Goal: Transaction & Acquisition: Purchase product/service

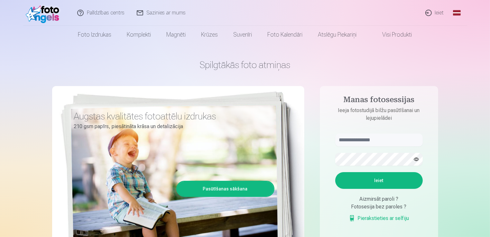
click at [460, 10] on link "Global" at bounding box center [456, 13] width 13 height 26
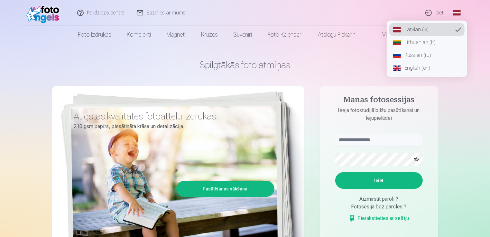
click at [411, 70] on link "English (en)" at bounding box center [426, 68] width 75 height 13
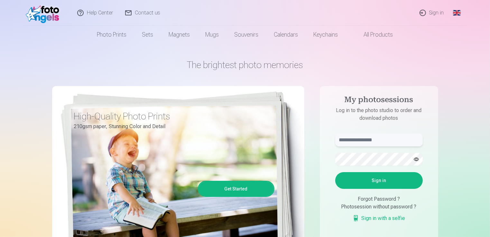
click at [372, 141] on input "text" at bounding box center [378, 140] width 87 height 13
type input "**********"
click at [415, 159] on button "button" at bounding box center [416, 159] width 12 height 12
click at [391, 178] on button "Sign in" at bounding box center [378, 180] width 87 height 17
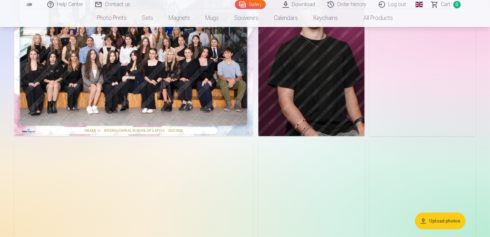
scroll to position [129, 0]
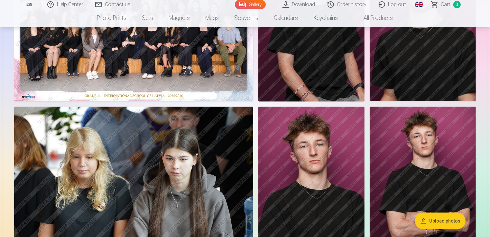
click at [433, 176] on img at bounding box center [422, 186] width 106 height 159
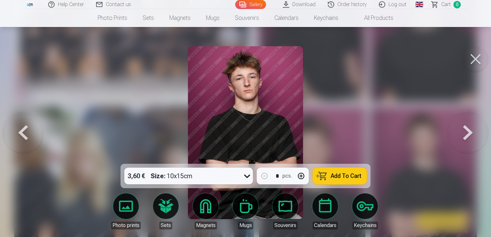
click at [59, 120] on div at bounding box center [245, 118] width 491 height 237
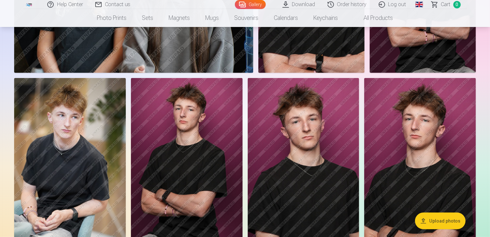
scroll to position [386, 0]
click at [68, 181] on img at bounding box center [70, 161] width 112 height 167
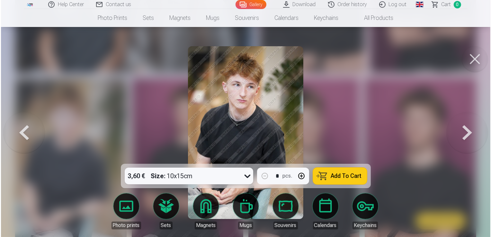
scroll to position [322, 0]
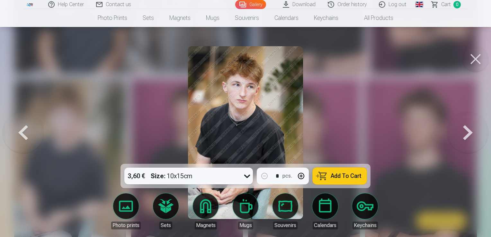
click at [463, 128] on button at bounding box center [468, 133] width 41 height 50
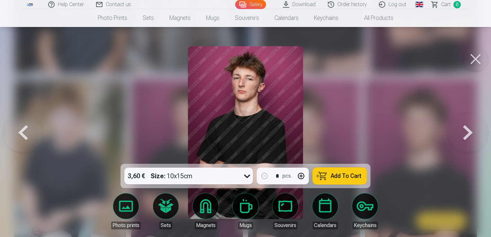
click at [463, 128] on button at bounding box center [468, 133] width 41 height 50
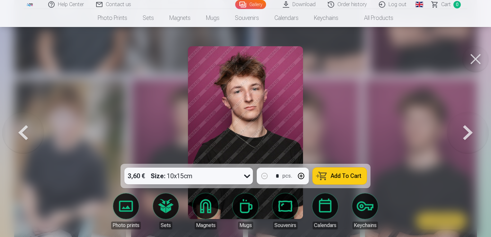
click at [468, 131] on button at bounding box center [468, 133] width 41 height 50
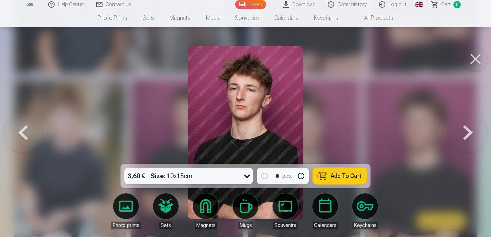
click at [468, 131] on button at bounding box center [468, 133] width 41 height 50
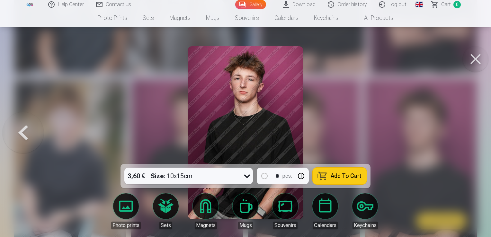
click at [468, 131] on div at bounding box center [245, 118] width 491 height 237
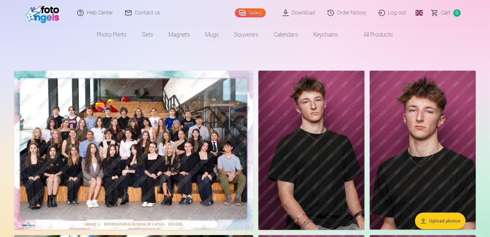
click at [450, 144] on img at bounding box center [422, 150] width 106 height 159
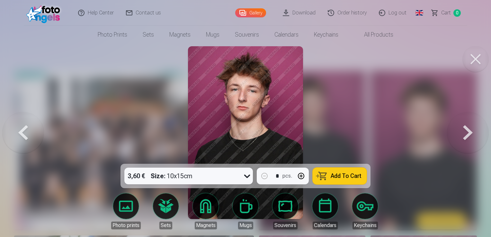
click at [472, 131] on button at bounding box center [468, 133] width 41 height 50
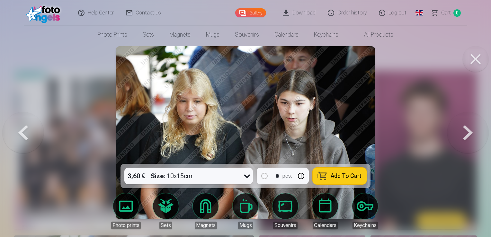
click at [472, 131] on button at bounding box center [468, 133] width 41 height 50
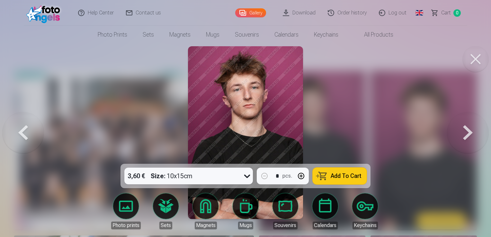
click at [474, 130] on button at bounding box center [468, 133] width 41 height 50
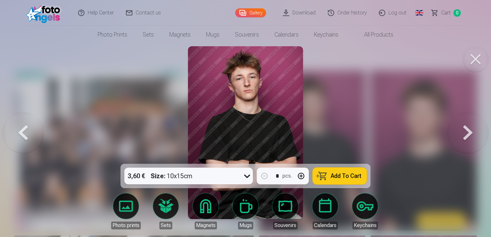
click at [474, 130] on button at bounding box center [468, 133] width 41 height 50
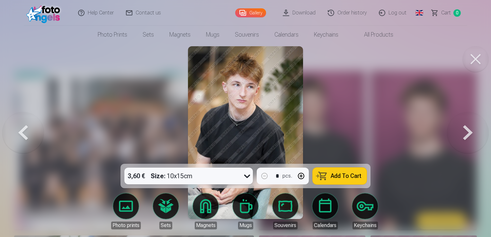
click at [471, 131] on button at bounding box center [468, 133] width 41 height 50
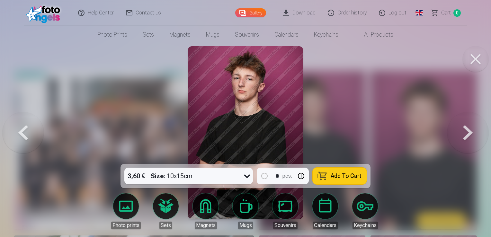
click at [471, 131] on button at bounding box center [468, 133] width 41 height 50
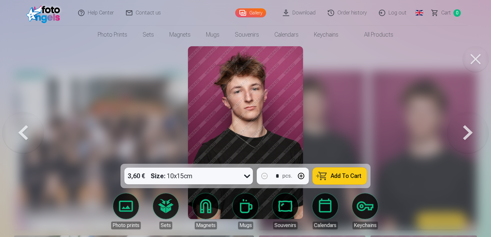
click at [471, 131] on button at bounding box center [468, 133] width 41 height 50
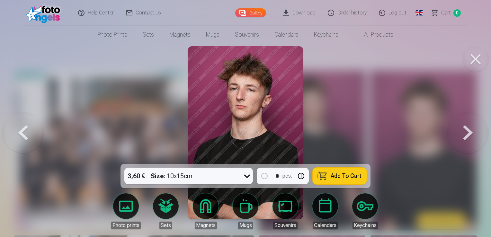
click at [471, 131] on button at bounding box center [468, 133] width 41 height 50
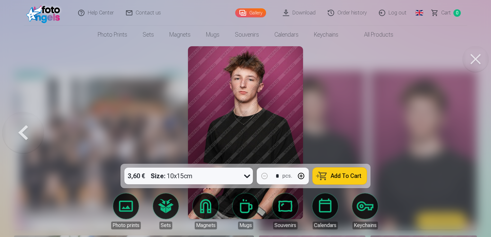
click at [471, 131] on div at bounding box center [245, 118] width 491 height 237
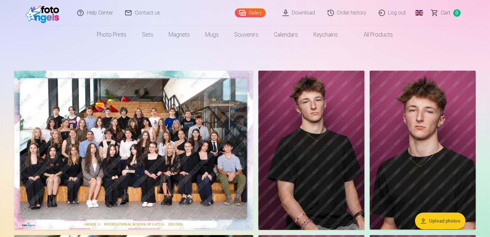
click at [117, 170] on img at bounding box center [133, 150] width 239 height 159
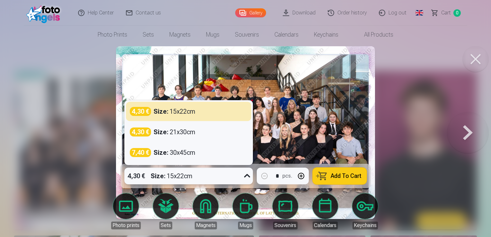
click at [238, 174] on div "4,30 € Size : 15x22cm" at bounding box center [182, 176] width 116 height 17
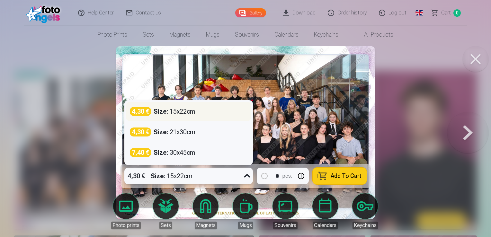
click at [217, 110] on div "4,30 € Size : 15x22cm" at bounding box center [189, 111] width 118 height 9
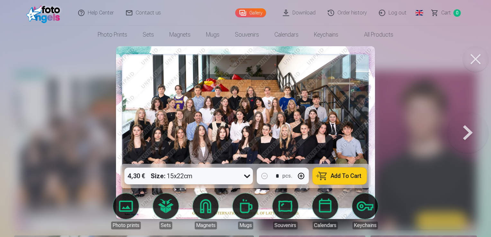
click at [350, 180] on button "Add To Cart" at bounding box center [340, 176] width 54 height 17
click at [478, 65] on button at bounding box center [476, 59] width 26 height 26
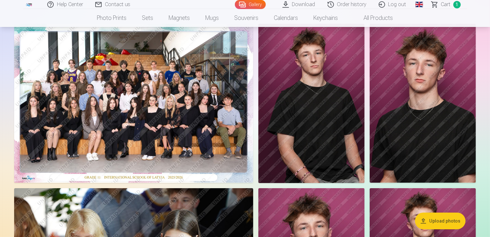
scroll to position [32, 0]
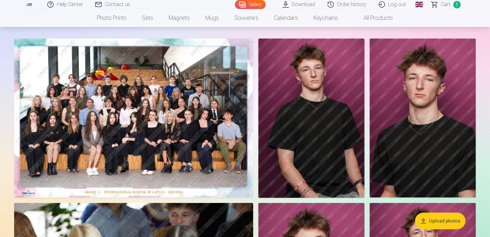
click at [322, 98] on img at bounding box center [311, 118] width 106 height 159
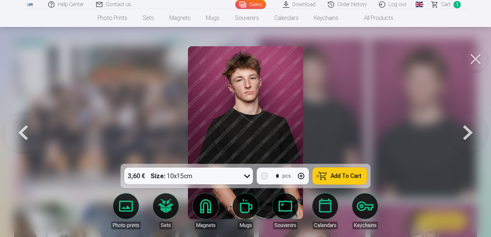
drag, startPoint x: 309, startPoint y: 166, endPoint x: 309, endPoint y: 177, distance: 11.3
click at [309, 177] on div "3,60 € Size : 10x15cm * pcs. Add To Cart" at bounding box center [246, 176] width 250 height 24
click at [468, 123] on button at bounding box center [468, 133] width 41 height 50
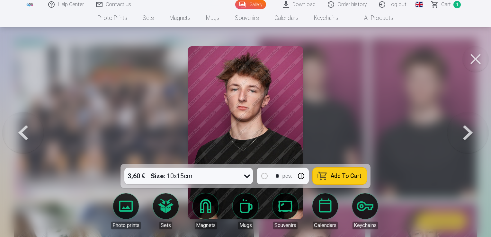
click at [467, 123] on button at bounding box center [468, 133] width 41 height 50
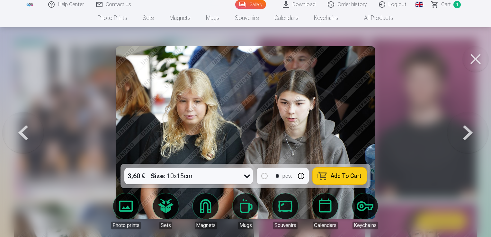
click at [467, 123] on button at bounding box center [468, 133] width 41 height 50
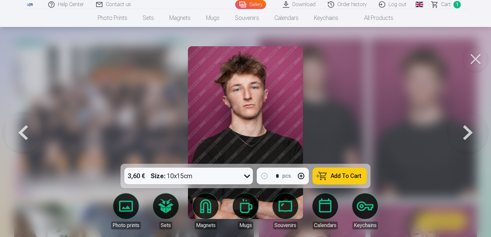
click at [189, 179] on div "Size : 10x15cm" at bounding box center [172, 176] width 42 height 17
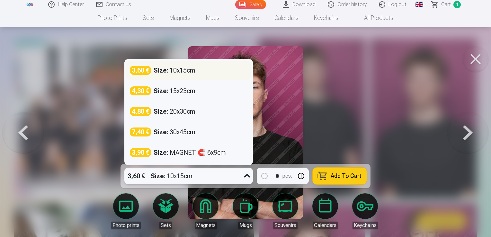
click at [202, 75] on div "3,60 € Size : 10x15cm" at bounding box center [189, 70] width 118 height 9
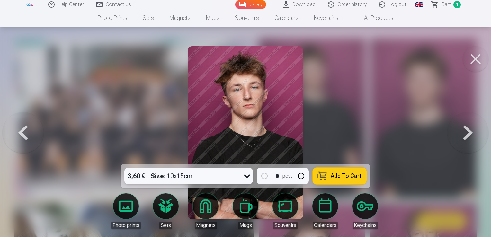
click at [24, 137] on button at bounding box center [23, 133] width 41 height 50
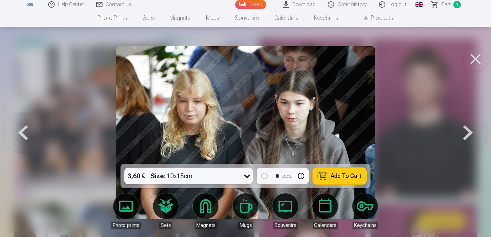
click at [460, 141] on button at bounding box center [468, 133] width 41 height 50
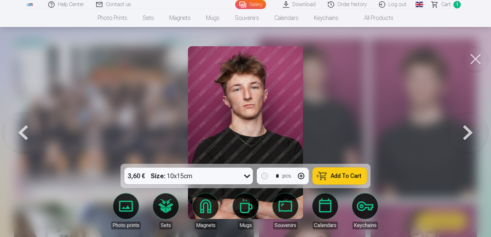
click at [478, 132] on button at bounding box center [468, 133] width 41 height 50
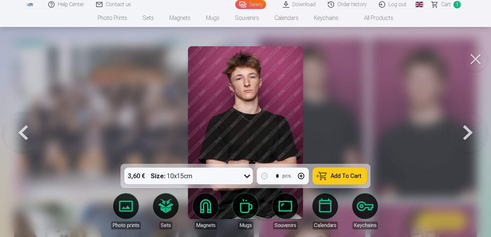
click at [478, 132] on button at bounding box center [468, 133] width 41 height 50
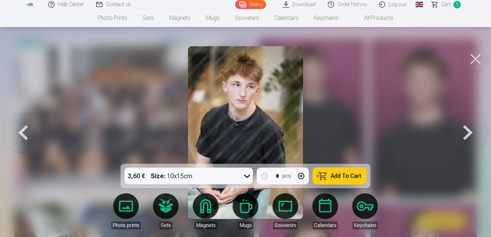
click at [478, 132] on button at bounding box center [468, 133] width 41 height 50
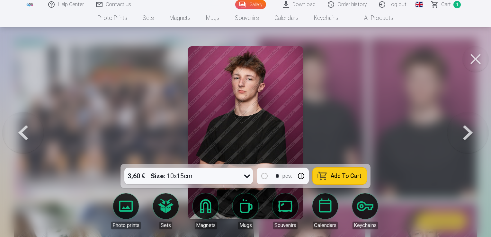
click at [478, 132] on button at bounding box center [468, 133] width 41 height 50
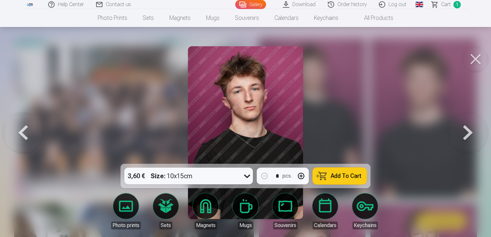
click at [478, 132] on button at bounding box center [468, 133] width 41 height 50
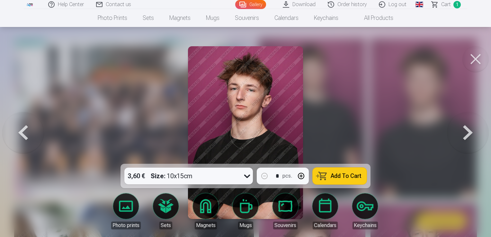
click at [478, 132] on button at bounding box center [468, 133] width 41 height 50
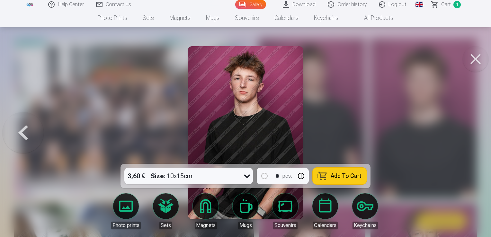
click at [477, 60] on button at bounding box center [476, 59] width 26 height 26
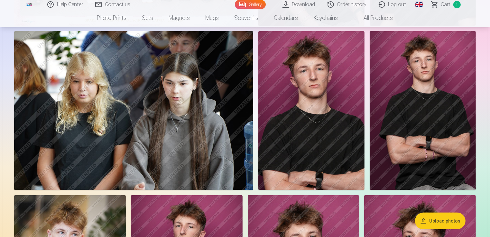
scroll to position [193, 0]
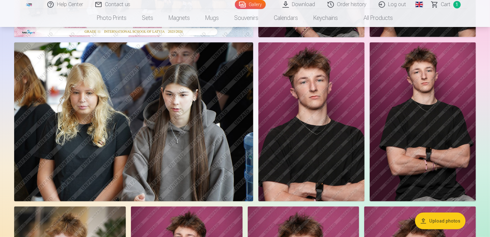
click at [316, 166] on img at bounding box center [311, 121] width 106 height 159
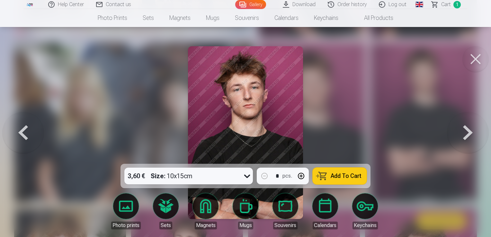
click at [174, 177] on div "Size : 10x15cm" at bounding box center [172, 176] width 42 height 17
click at [363, 81] on div at bounding box center [245, 118] width 491 height 237
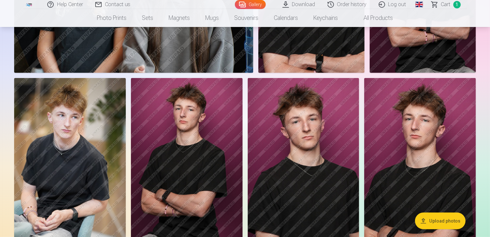
click at [207, 141] on img at bounding box center [187, 161] width 112 height 167
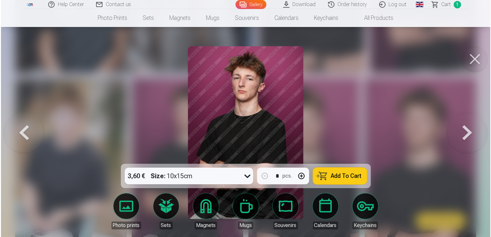
scroll to position [322, 0]
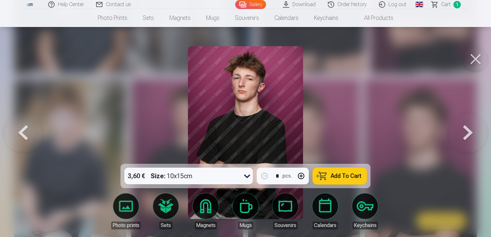
click at [204, 177] on div "3,60 € Size : 10x15cm" at bounding box center [182, 176] width 116 height 17
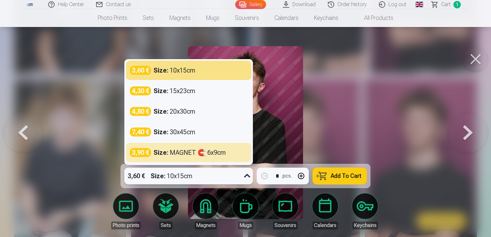
click at [26, 129] on button at bounding box center [23, 133] width 41 height 50
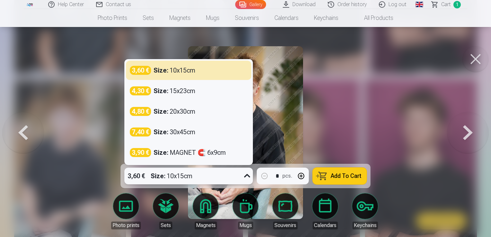
click at [210, 177] on div "3,60 € Size : 10x15cm" at bounding box center [182, 176] width 116 height 17
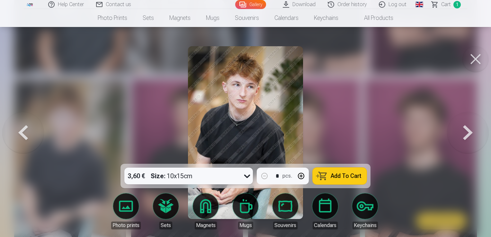
click at [467, 130] on button at bounding box center [468, 133] width 41 height 50
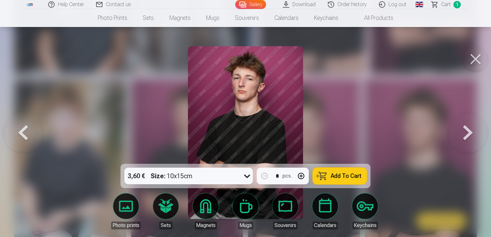
click at [467, 130] on button at bounding box center [468, 133] width 41 height 50
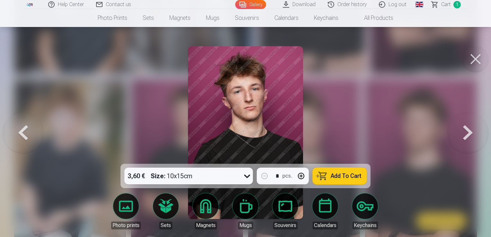
click at [200, 172] on div "3,60 € Size : 10x15cm" at bounding box center [182, 176] width 116 height 17
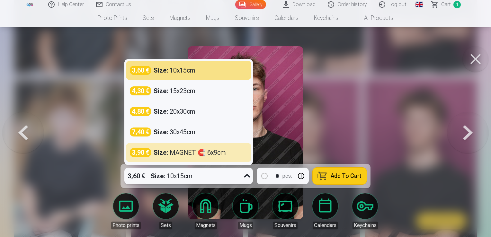
click at [485, 53] on button at bounding box center [476, 59] width 26 height 26
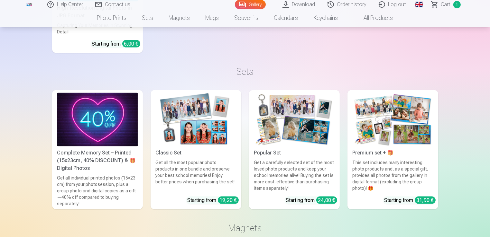
scroll to position [997, 0]
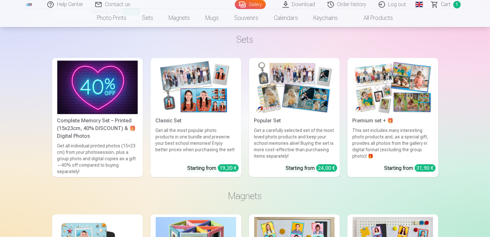
click at [208, 91] on img at bounding box center [196, 88] width 80 height 54
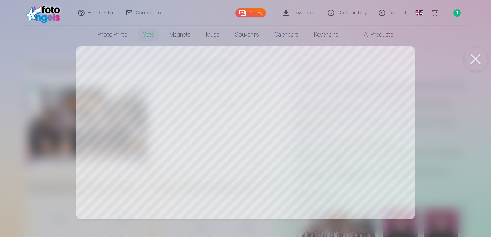
click at [336, 67] on div at bounding box center [245, 118] width 491 height 237
click at [470, 60] on button at bounding box center [476, 59] width 26 height 26
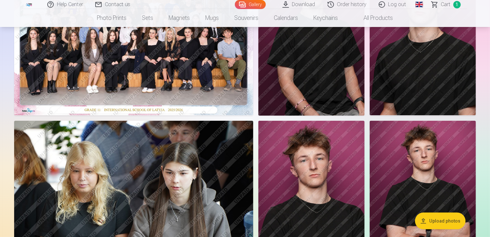
scroll to position [16, 0]
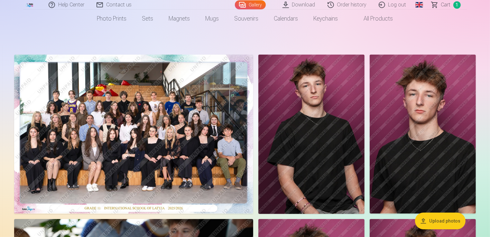
click at [119, 125] on img at bounding box center [133, 134] width 239 height 159
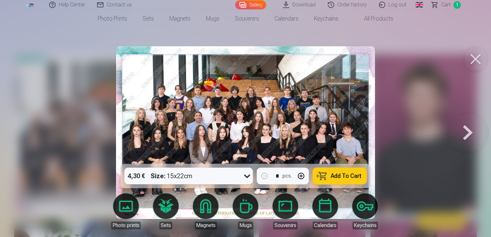
click at [477, 57] on button at bounding box center [476, 59] width 26 height 26
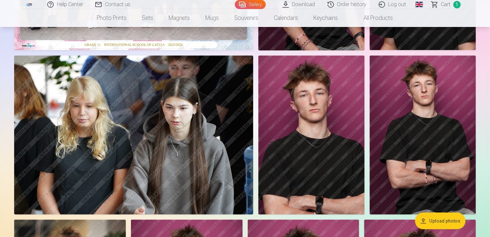
scroll to position [177, 0]
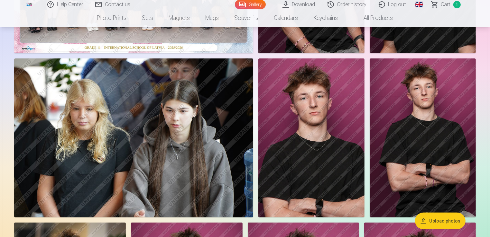
click at [285, 121] on img at bounding box center [311, 138] width 106 height 159
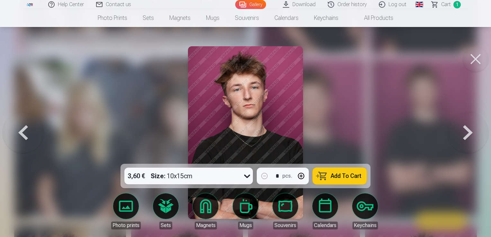
click at [296, 173] on button "button" at bounding box center [301, 175] width 15 height 15
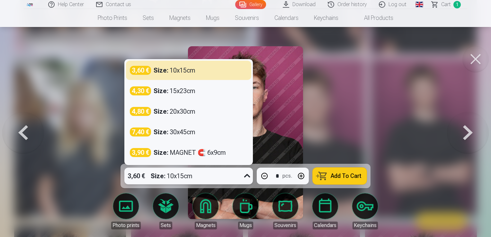
click at [233, 177] on div "3,60 € Size : 10x15cm" at bounding box center [182, 176] width 116 height 17
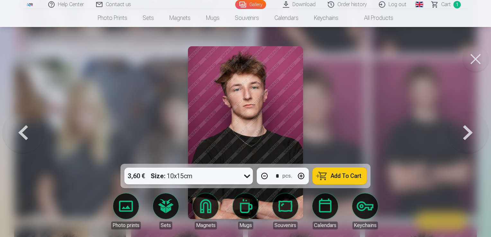
click at [345, 177] on span "Add To Cart" at bounding box center [346, 176] width 31 height 6
type input "*"
click at [477, 54] on button at bounding box center [476, 59] width 26 height 26
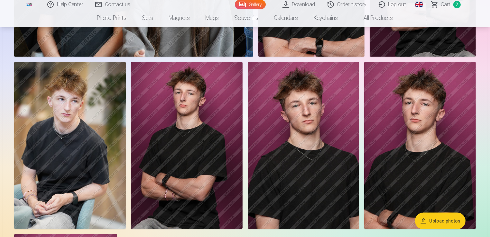
scroll to position [370, 0]
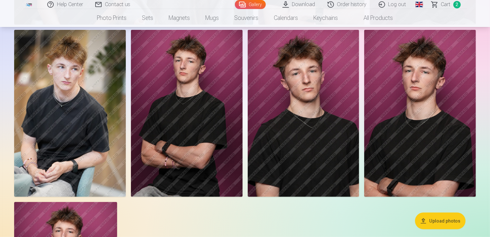
click at [113, 86] on img at bounding box center [70, 113] width 112 height 167
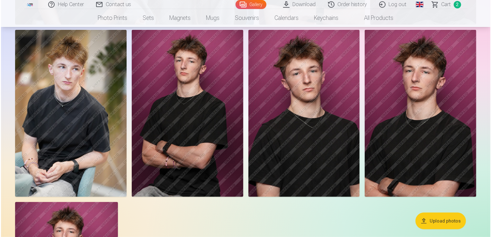
scroll to position [370, 0]
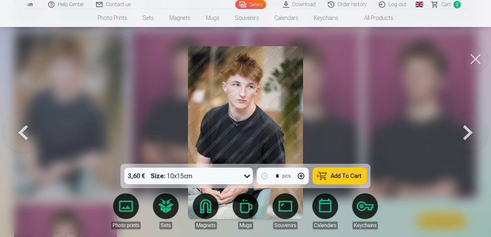
click at [342, 174] on span "Add To Cart" at bounding box center [346, 176] width 31 height 6
click at [479, 59] on button at bounding box center [476, 59] width 26 height 26
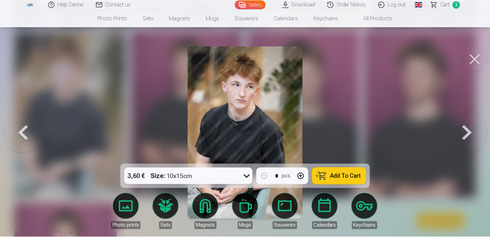
scroll to position [370, 0]
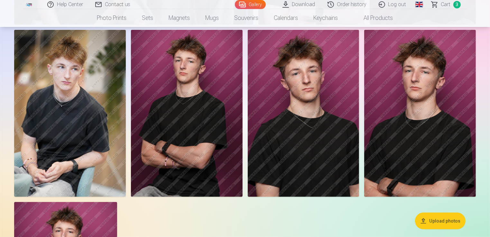
click at [198, 140] on img at bounding box center [187, 113] width 112 height 167
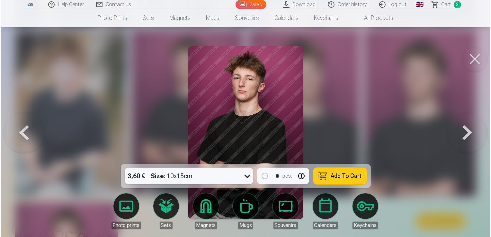
scroll to position [370, 0]
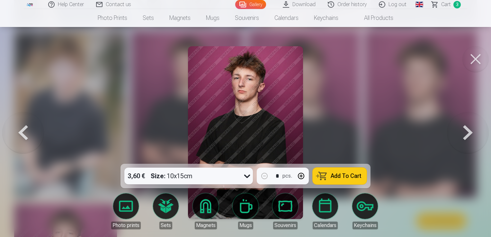
click at [342, 176] on span "Add To Cart" at bounding box center [346, 176] width 31 height 6
click at [479, 61] on button at bounding box center [476, 59] width 26 height 26
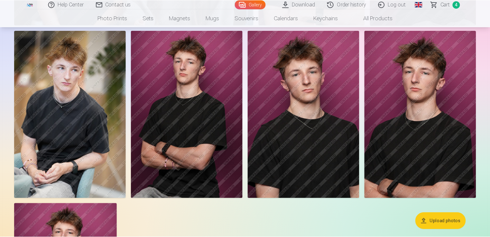
scroll to position [370, 0]
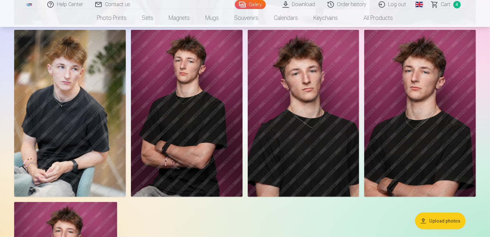
click at [278, 84] on img at bounding box center [304, 113] width 112 height 167
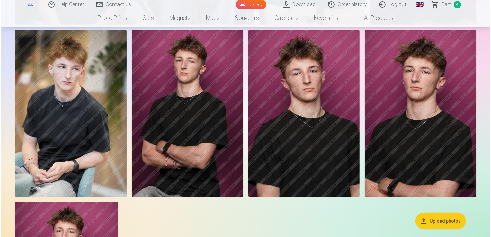
scroll to position [370, 0]
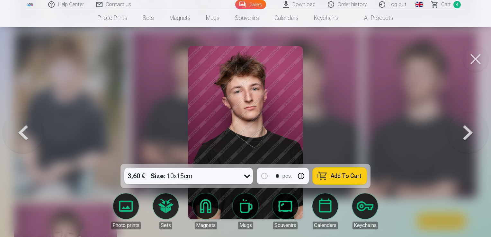
click at [342, 176] on span "Add To Cart" at bounding box center [346, 176] width 31 height 6
click at [475, 56] on button at bounding box center [476, 59] width 26 height 26
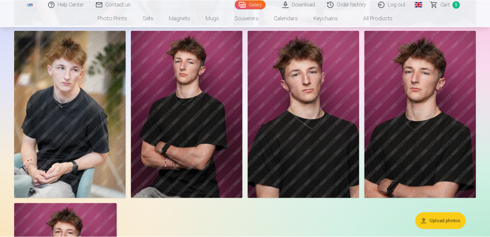
scroll to position [370, 0]
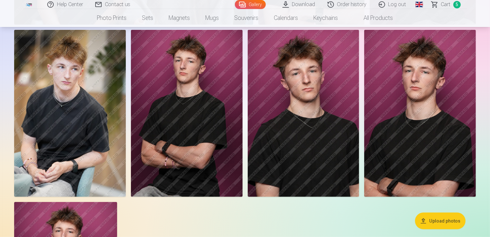
click at [454, 3] on span "5" at bounding box center [456, 4] width 7 height 7
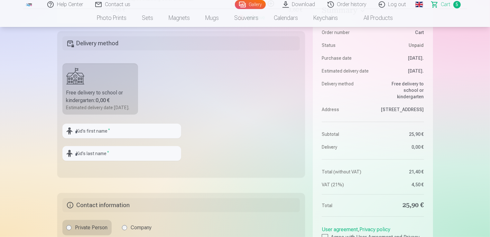
scroll to position [193, 0]
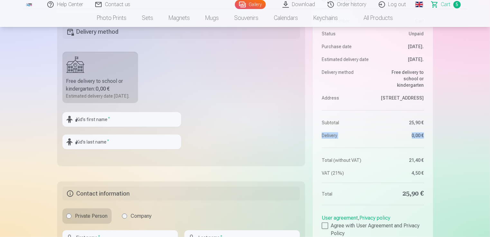
drag, startPoint x: 319, startPoint y: 142, endPoint x: 424, endPoint y: 145, distance: 104.8
click at [424, 145] on aside "Summary Order number Сart Status Unpaid Purchase date 14.09.2025. Estimated del…" at bounding box center [372, 134] width 120 height 298
click at [422, 139] on dd "0,00 €" at bounding box center [400, 135] width 48 height 6
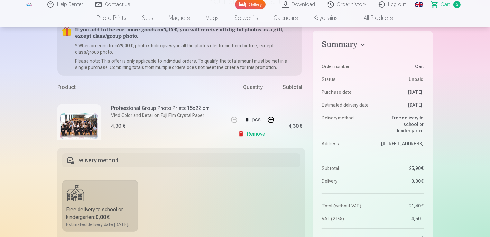
scroll to position [32, 0]
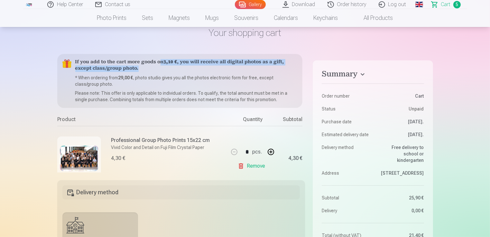
drag, startPoint x: 158, startPoint y: 62, endPoint x: 260, endPoint y: 70, distance: 101.9
click at [260, 70] on h5 "If you add to the cart more goods on 3,10 € , you will receive all digital phot…" at bounding box center [186, 65] width 222 height 13
drag, startPoint x: 260, startPoint y: 70, endPoint x: 244, endPoint y: 57, distance: 19.9
click at [244, 57] on div "If you add to the cart more goods on 3,10 € , you will receive all digital phot…" at bounding box center [179, 81] width 245 height 54
click at [243, 60] on h5 "If you add to the cart more goods on 3,10 € , you will receive all digital phot…" at bounding box center [186, 65] width 222 height 13
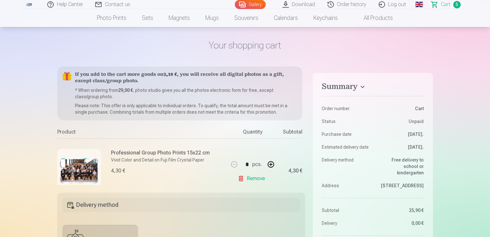
scroll to position [0, 0]
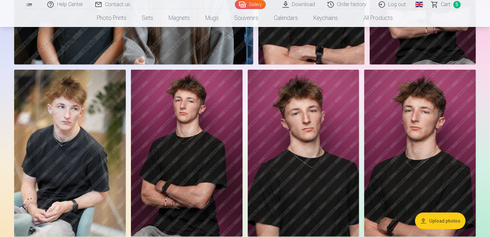
scroll to position [370, 0]
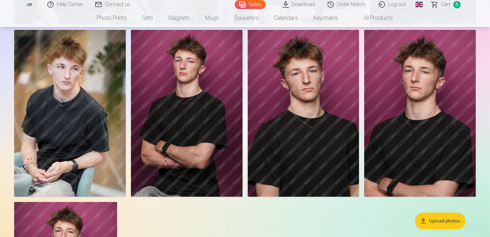
click at [173, 126] on img at bounding box center [187, 113] width 112 height 167
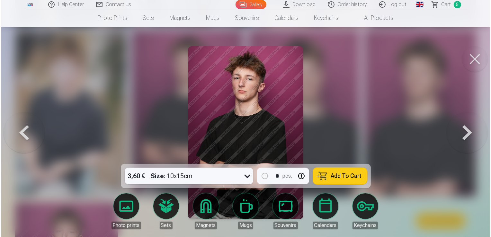
scroll to position [370, 0]
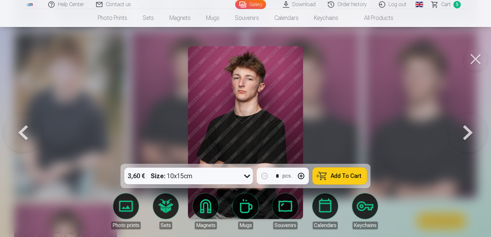
click at [338, 173] on span "Add To Cart" at bounding box center [346, 176] width 31 height 6
click at [475, 53] on button at bounding box center [476, 59] width 26 height 26
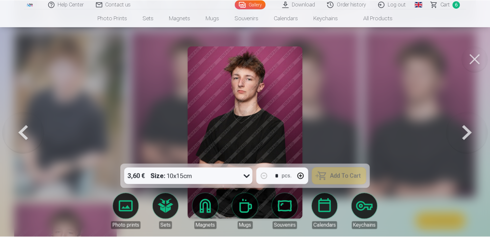
scroll to position [370, 0]
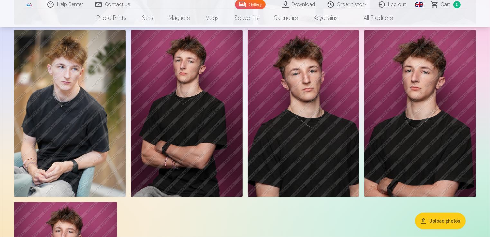
click at [446, 0] on link "Сart 6" at bounding box center [445, 4] width 41 height 9
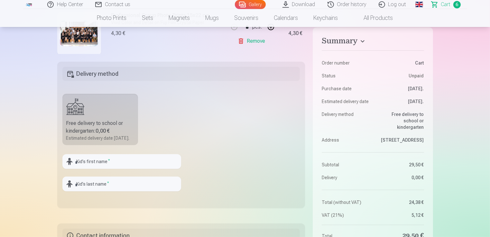
scroll to position [161, 0]
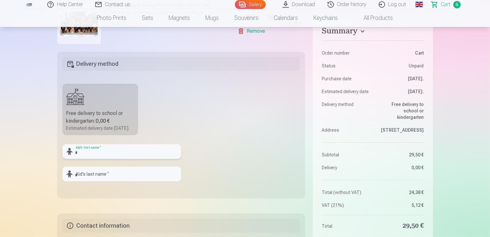
click at [134, 158] on input "text" at bounding box center [121, 151] width 119 height 15
type input "*********"
click at [88, 182] on input "text" at bounding box center [121, 174] width 119 height 15
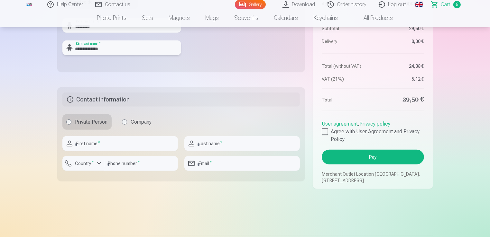
scroll to position [289, 0]
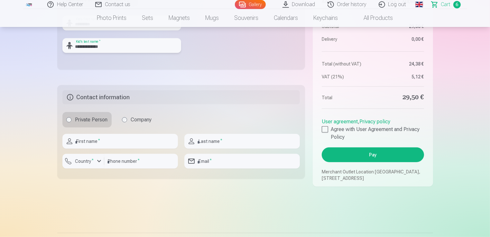
type input "**********"
click at [78, 149] on input "text" at bounding box center [119, 141] width 115 height 15
type input "*"
type input "******"
click at [220, 149] on input "text" at bounding box center [241, 141] width 115 height 15
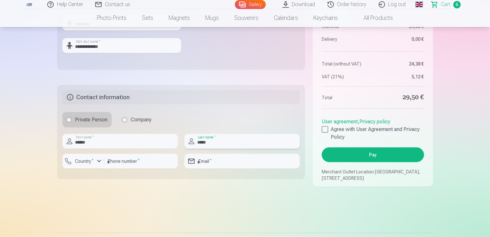
type input "*****"
click at [98, 165] on div "button" at bounding box center [99, 162] width 8 height 8
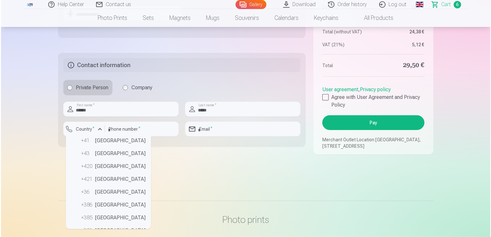
scroll to position [321, 0]
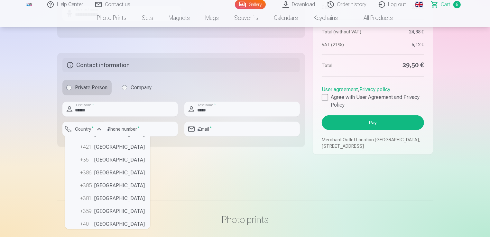
click at [95, 178] on li "+386 Slovenia" at bounding box center [108, 173] width 80 height 13
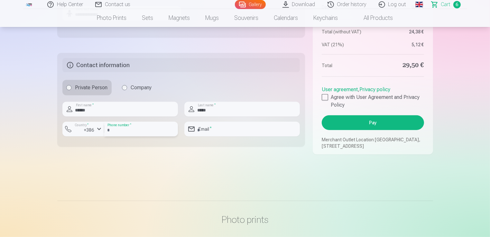
click at [125, 135] on input "number" at bounding box center [141, 129] width 74 height 15
type input "********"
click at [208, 136] on input "email" at bounding box center [241, 129] width 115 height 15
type input "**********"
click at [324, 101] on div at bounding box center [324, 97] width 6 height 6
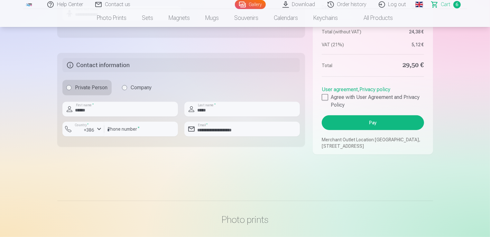
click at [376, 128] on button "Pay" at bounding box center [372, 122] width 102 height 15
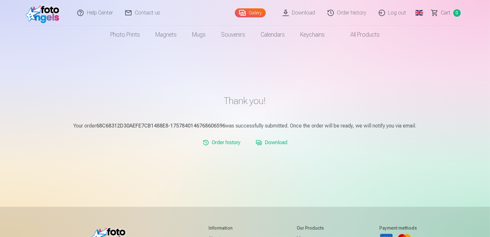
click at [256, 14] on link "Gallery" at bounding box center [250, 12] width 31 height 9
